Goal: Complete application form

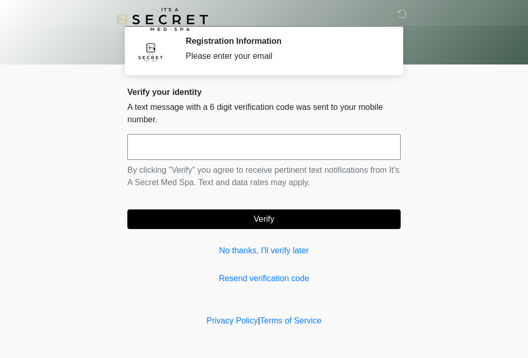
click at [153, 148] on input "text" at bounding box center [263, 147] width 273 height 26
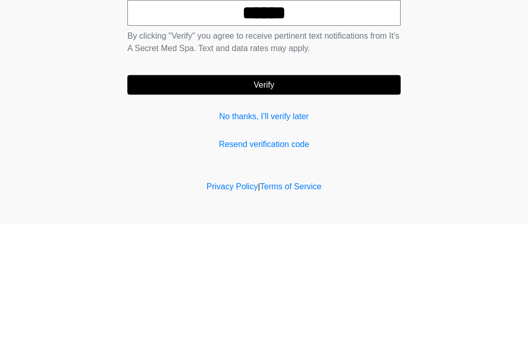
type input "******"
click at [304, 209] on button "Verify" at bounding box center [263, 219] width 273 height 20
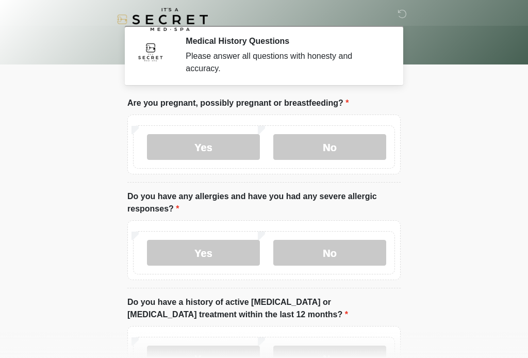
click at [346, 148] on label "No" at bounding box center [329, 147] width 113 height 26
click at [359, 253] on label "No" at bounding box center [329, 253] width 113 height 26
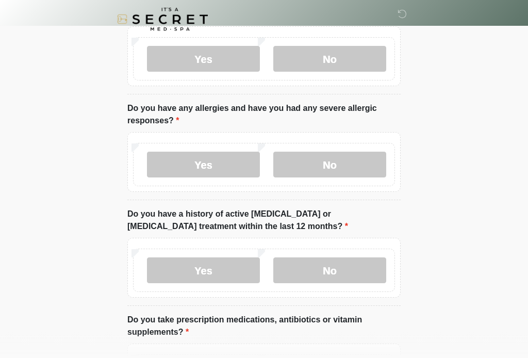
scroll to position [88, 0]
click at [353, 279] on label "No" at bounding box center [329, 270] width 113 height 26
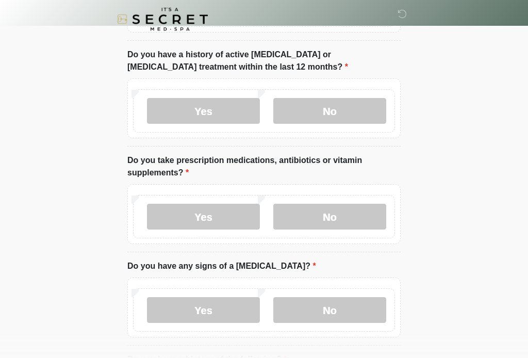
scroll to position [249, 0]
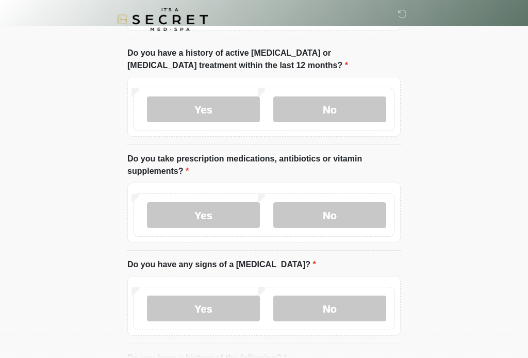
click at [217, 218] on label "Yes" at bounding box center [203, 215] width 113 height 26
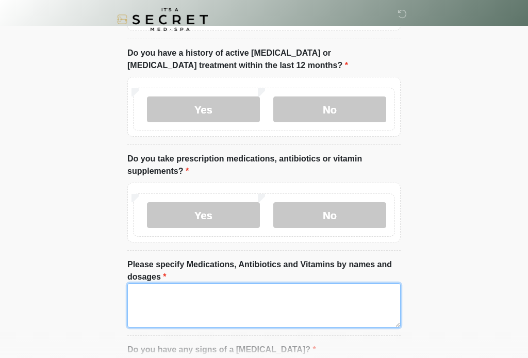
click at [258, 300] on textarea "Please specify Medications, Antibiotics and Vitamins by names and dosages" at bounding box center [263, 305] width 273 height 44
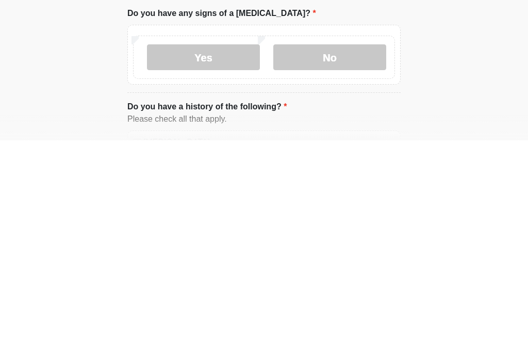
scroll to position [380, 0]
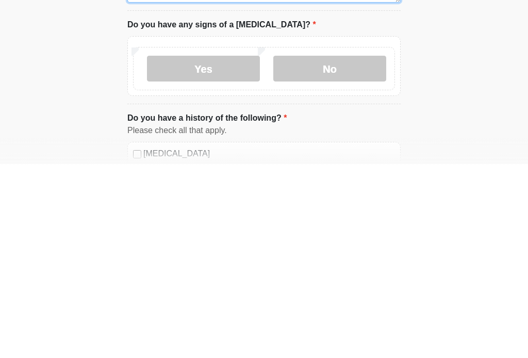
type textarea "*********"
click at [340, 250] on label "No" at bounding box center [329, 263] width 113 height 26
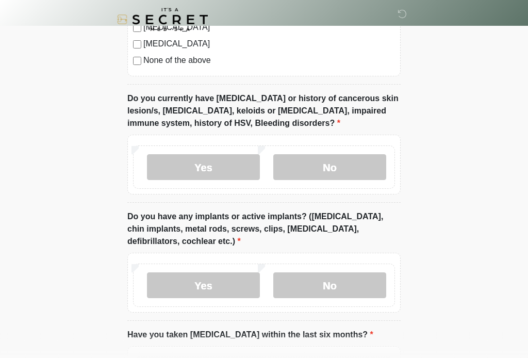
scroll to position [844, 0]
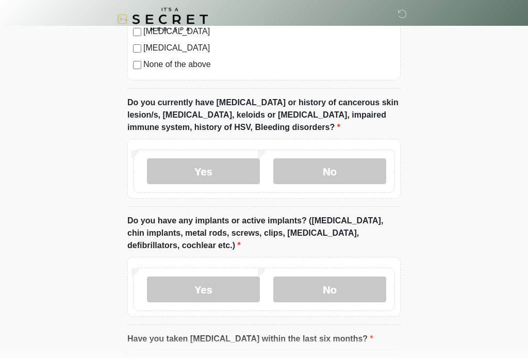
click at [347, 173] on label "No" at bounding box center [329, 172] width 113 height 26
click at [345, 292] on label "No" at bounding box center [329, 289] width 113 height 26
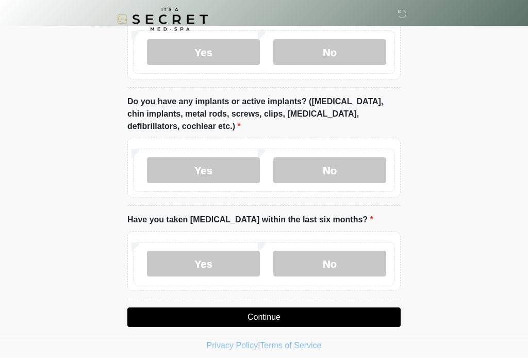
scroll to position [964, 0]
click at [348, 268] on label "No" at bounding box center [329, 264] width 113 height 26
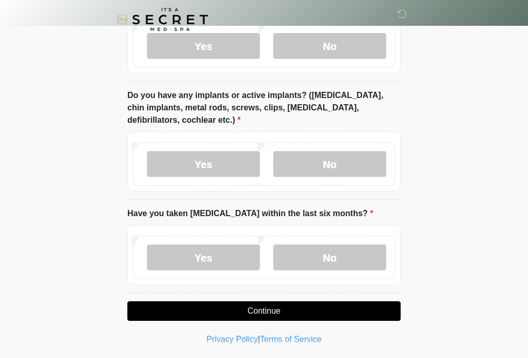
click at [252, 307] on button "Continue" at bounding box center [263, 311] width 273 height 20
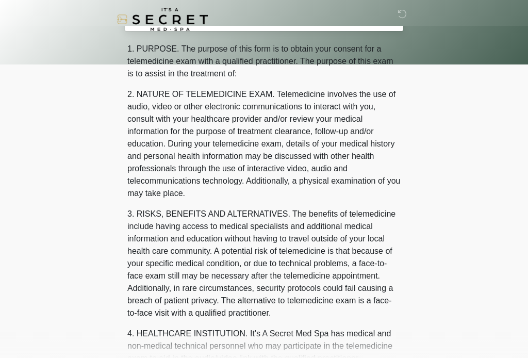
scroll to position [0, 0]
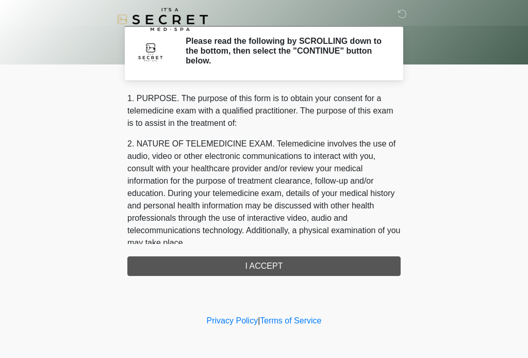
click at [195, 263] on div "1. PURPOSE. The purpose of this form is to obtain your consent for a telemedici…" at bounding box center [263, 184] width 273 height 184
click at [261, 266] on div "1. PURPOSE. The purpose of this form is to obtain your consent for a telemedici…" at bounding box center [263, 184] width 273 height 184
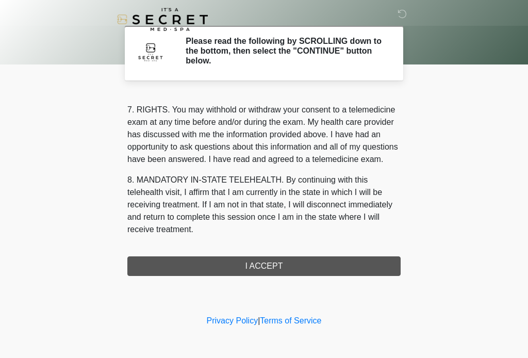
scroll to position [447, 0]
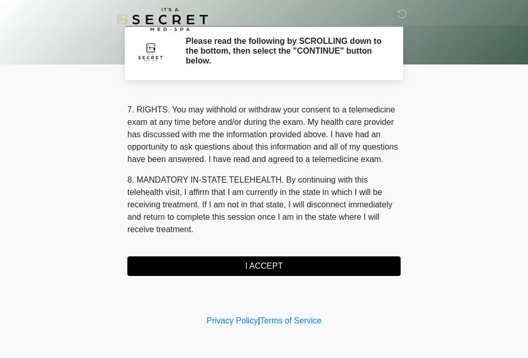
click at [269, 268] on button "I ACCEPT" at bounding box center [263, 266] width 273 height 20
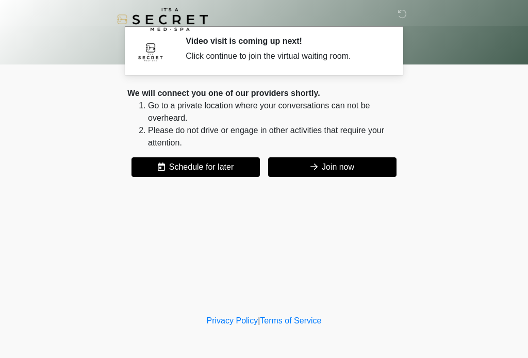
click at [345, 170] on button "Join now" at bounding box center [332, 167] width 128 height 20
